Goal: Information Seeking & Learning: Learn about a topic

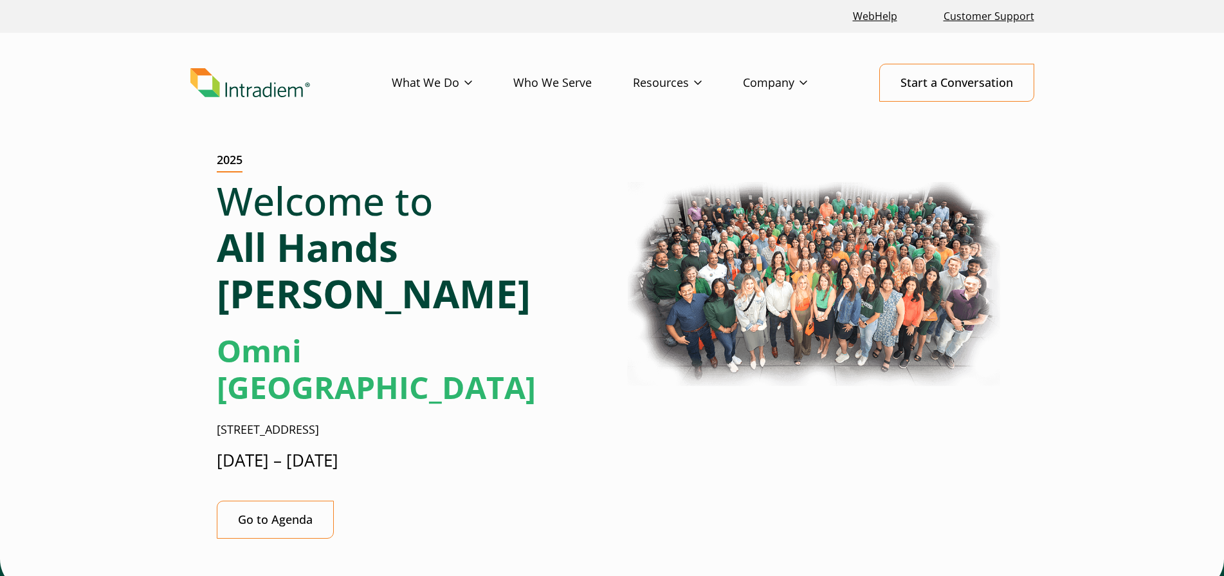
click at [370, 60] on header "Menu What We Do Platform Who We Serve Resources Blog Events & Webinars News Suc…" at bounding box center [612, 93] width 1224 height 120
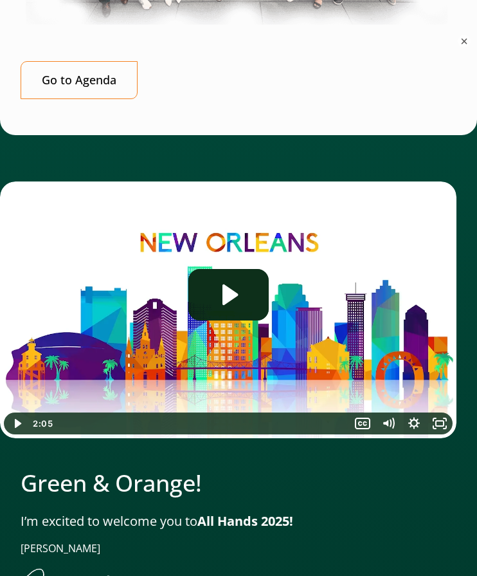
scroll to position [623, 0]
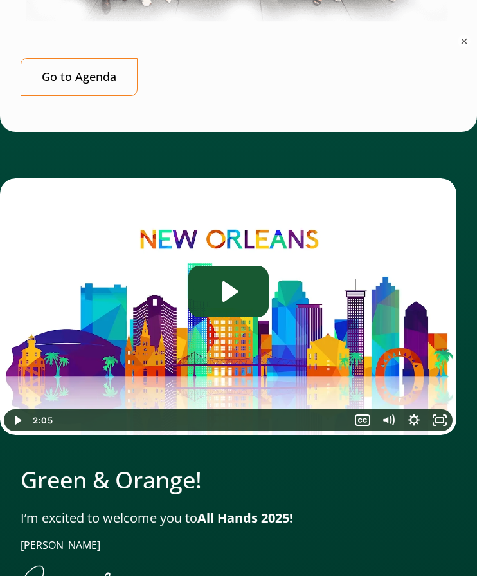
click at [232, 292] on icon "Play Video: Jen-All-Hands_Welcome-Video" at bounding box center [230, 291] width 15 height 21
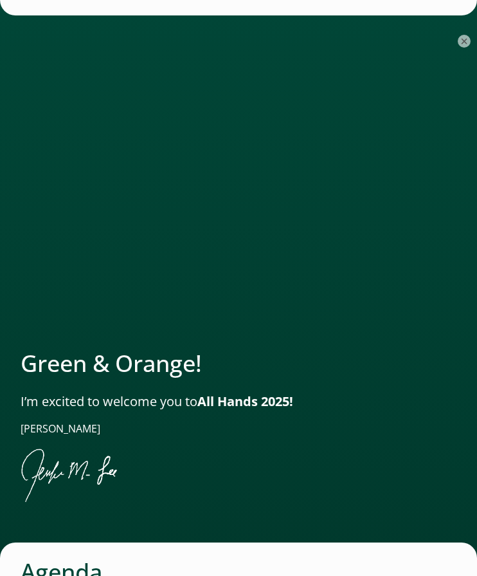
scroll to position [740, 0]
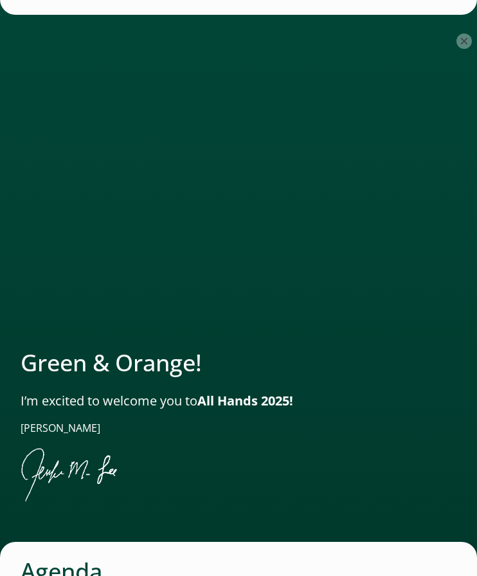
click at [466, 42] on button "×" at bounding box center [464, 40] width 15 height 15
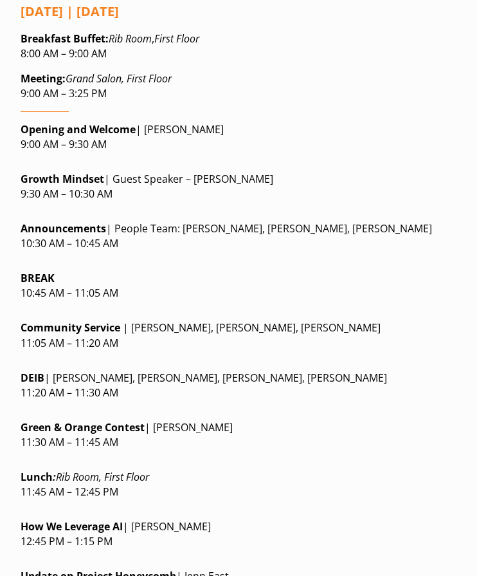
scroll to position [1340, 0]
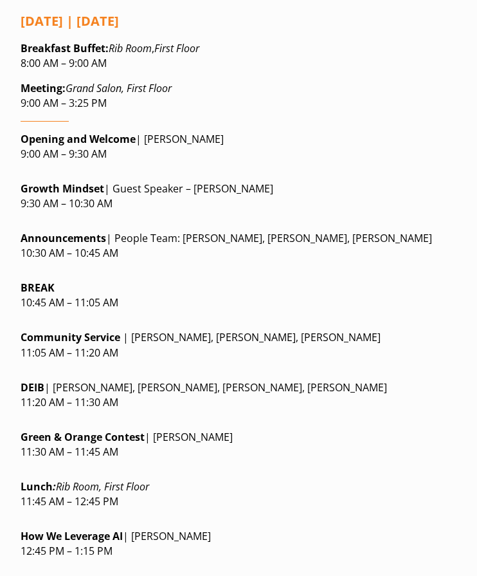
drag, startPoint x: 340, startPoint y: 296, endPoint x: 401, endPoint y: 428, distance: 145.7
click at [401, 428] on div at bounding box center [239, 425] width 436 height 10
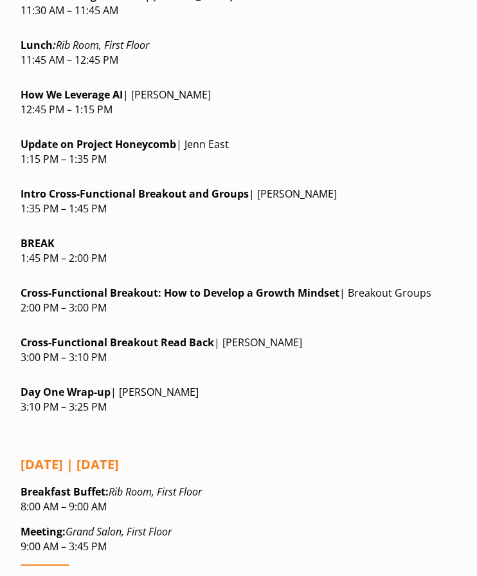
scroll to position [1822, 0]
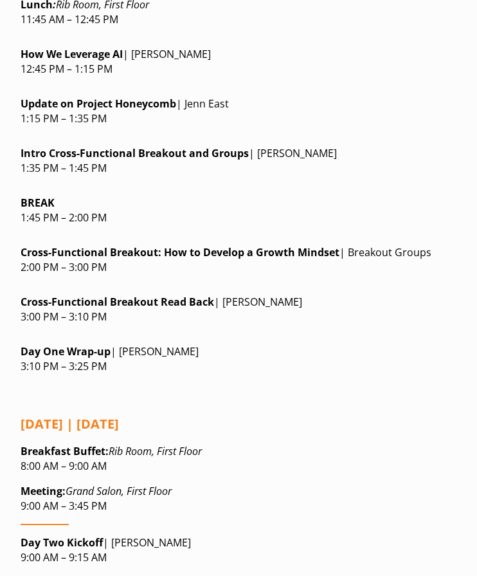
click at [369, 344] on div at bounding box center [239, 340] width 436 height 10
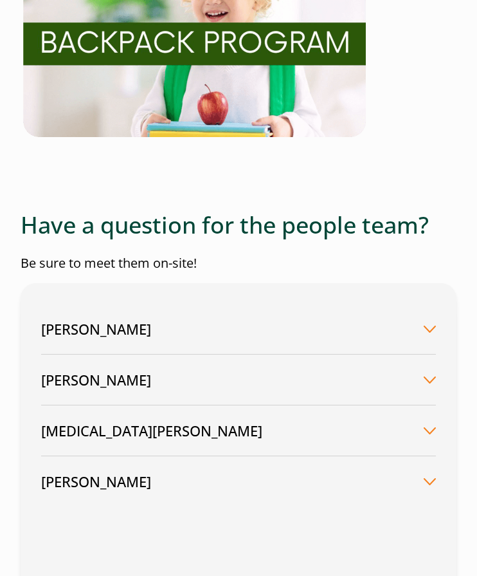
scroll to position [4976, 0]
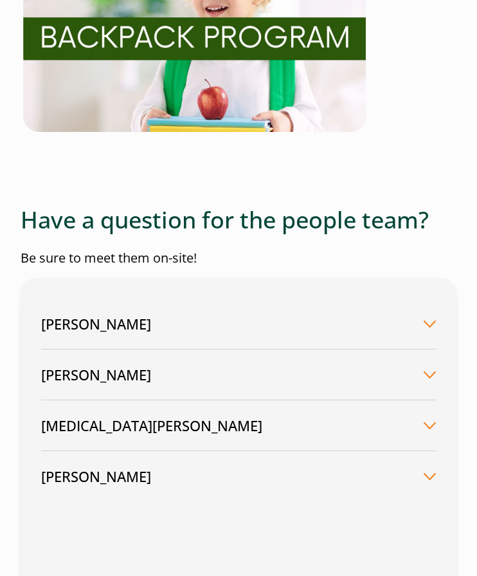
click at [444, 298] on div "[PERSON_NAME] [PERSON_NAME] | Chief People Officer Seeking high-level guidance …" at bounding box center [239, 486] width 436 height 417
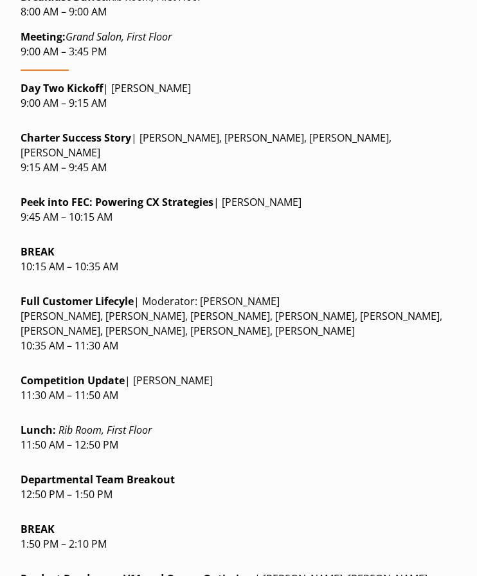
scroll to position [2277, 0]
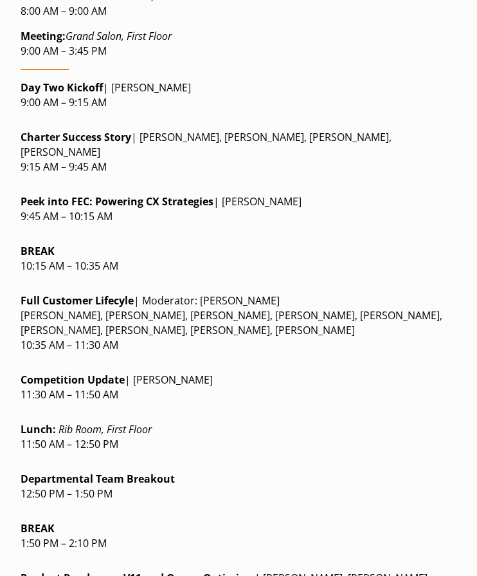
click at [81, 59] on p "Meeting: Grand Salon, First Floor 9:00 AM – 3:45 PM" at bounding box center [239, 44] width 436 height 30
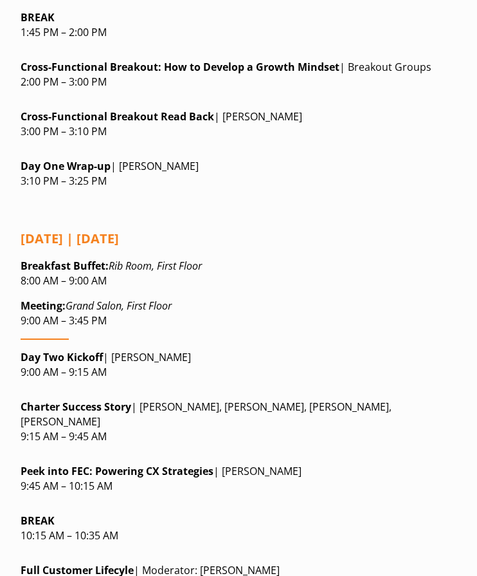
scroll to position [1956, 0]
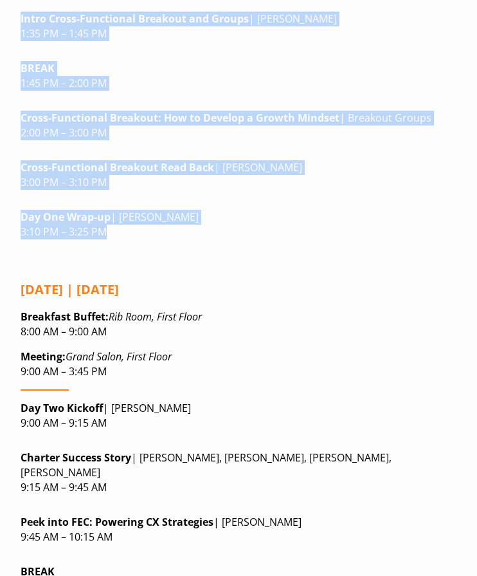
drag, startPoint x: 23, startPoint y: 110, endPoint x: 214, endPoint y: 230, distance: 226.3
copy div "Opening and Welcome | [PERSON_NAME] 9:00 AM – 9:30 AM Growth Mindset | Guest Sp…"
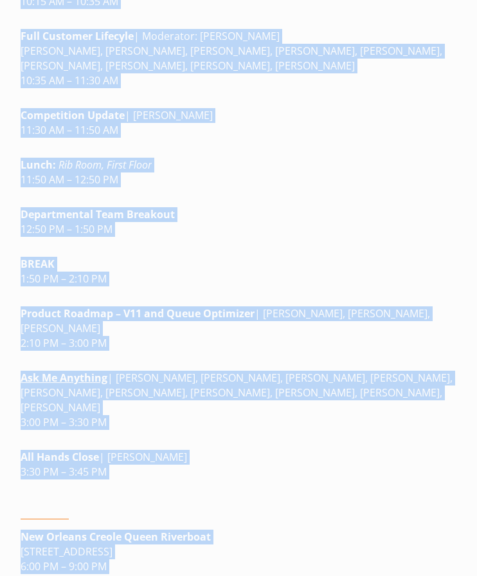
scroll to position [2571, 0]
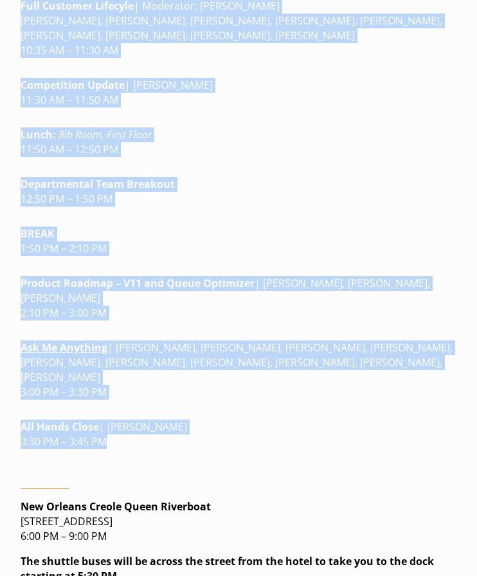
drag, startPoint x: 23, startPoint y: 54, endPoint x: 147, endPoint y: 421, distance: 387.7
click at [147, 421] on div "[DATE] | [DATE] Breakfast Buffet : Rib Room, First Floor 8:00 AM – 9:00 AM Meet…" at bounding box center [239, 57] width 436 height 804
copy div "Day Two Kickoff | [PERSON_NAME] 9:00 AM – 9:15 AM Charter Success Story | [PERS…"
click at [118, 92] on p "Competition Update | [PERSON_NAME] 11:30 AM – 11:50 AM" at bounding box center [239, 93] width 436 height 30
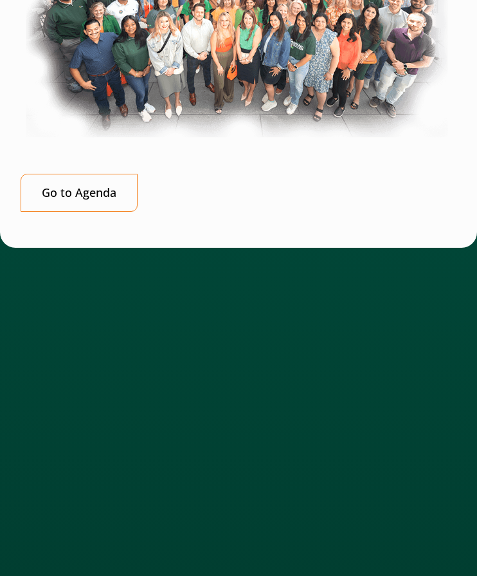
scroll to position [0, 5]
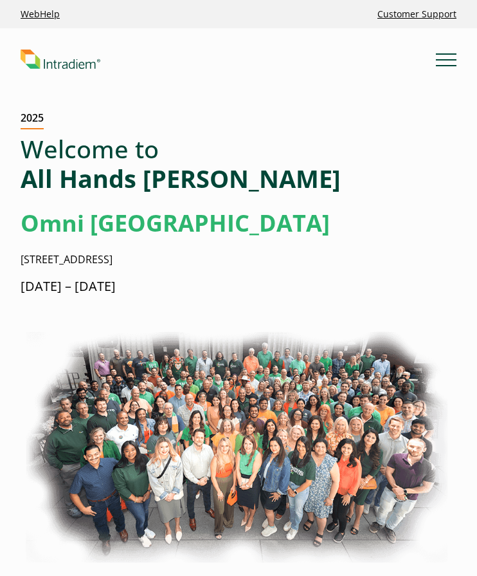
click at [133, 71] on header "Menu What We Do Platform Who We Serve Resources Blog Events & Webinars News Suc…" at bounding box center [238, 69] width 477 height 82
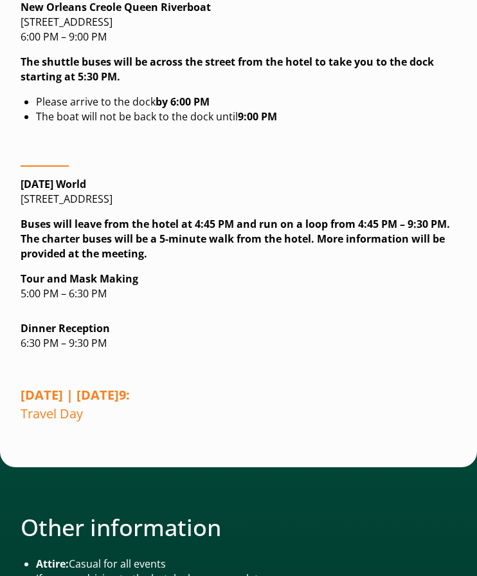
scroll to position [3070, 5]
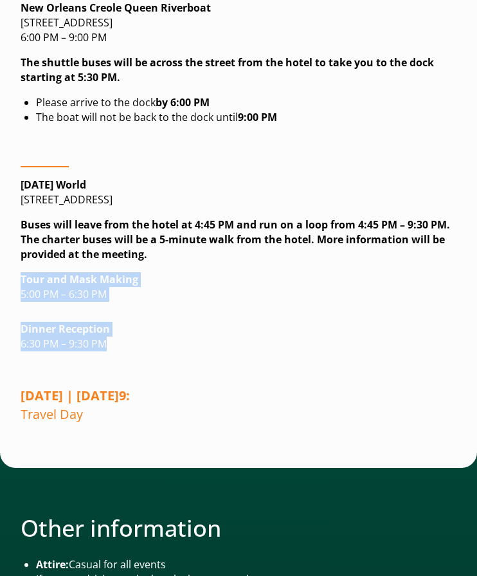
drag, startPoint x: 15, startPoint y: 252, endPoint x: 102, endPoint y: 325, distance: 113.2
click at [102, 325] on div "[DATE] World [STREET_ADDRESS] Buses will leave from the hotel at 4:45 PM and ru…" at bounding box center [239, 295] width 436 height 278
copy div "Tour and Mask Making 5:00 PM – 6:30 PM Dinner Reception 6:30 PM – 9:30 PM"
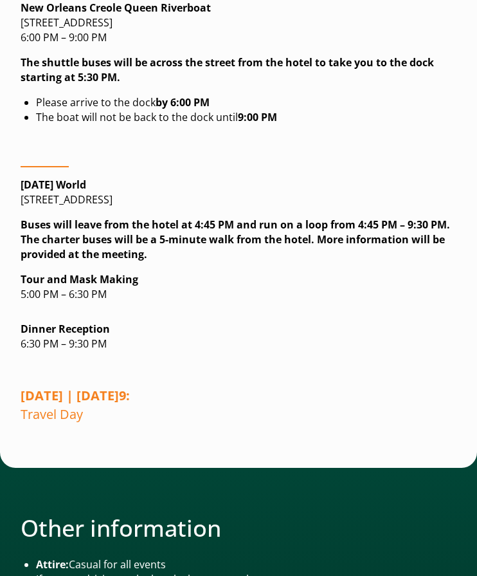
click at [196, 336] on div "[DATE] World [STREET_ADDRESS] Buses will leave from the hotel at 4:45 PM and ru…" at bounding box center [239, 295] width 436 height 278
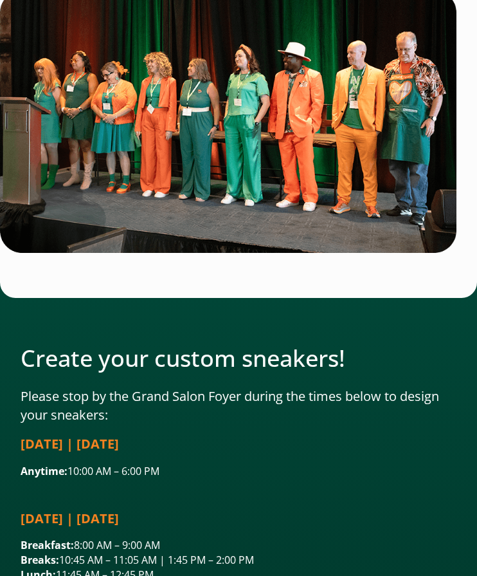
scroll to position [3925, 1]
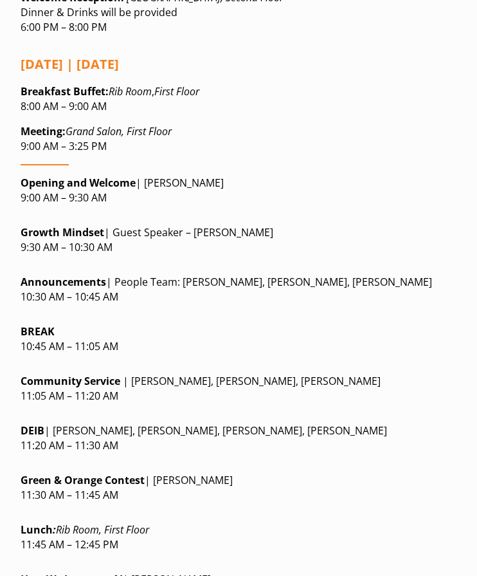
scroll to position [1297, 0]
